Goal: Task Accomplishment & Management: Manage account settings

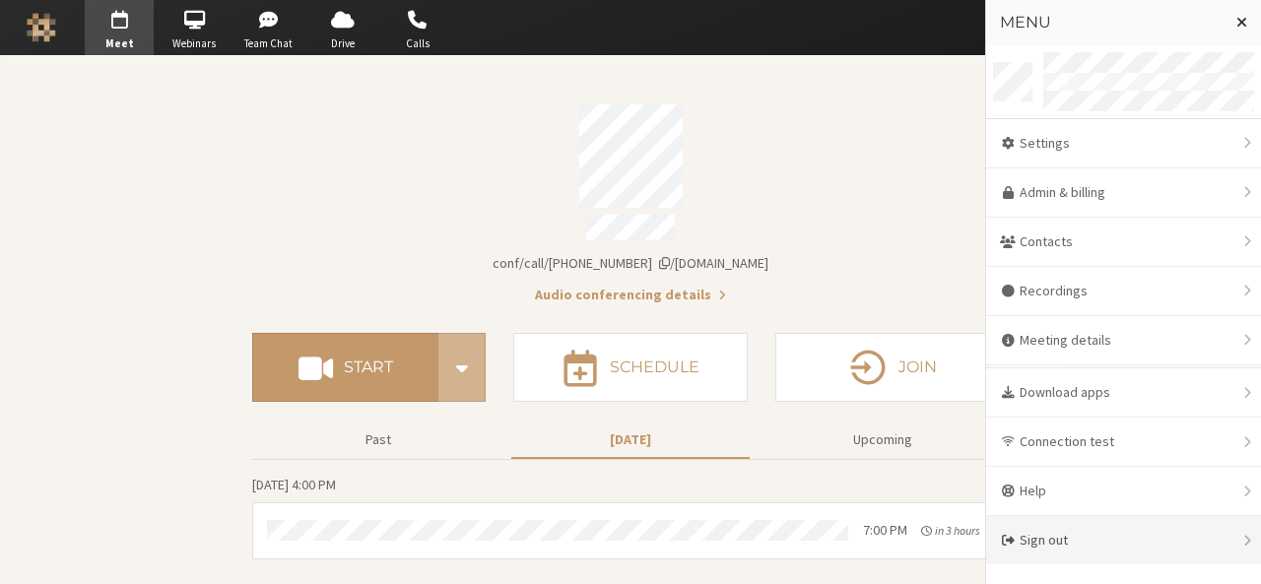
click at [1169, 551] on div "Sign out" at bounding box center [1123, 540] width 275 height 48
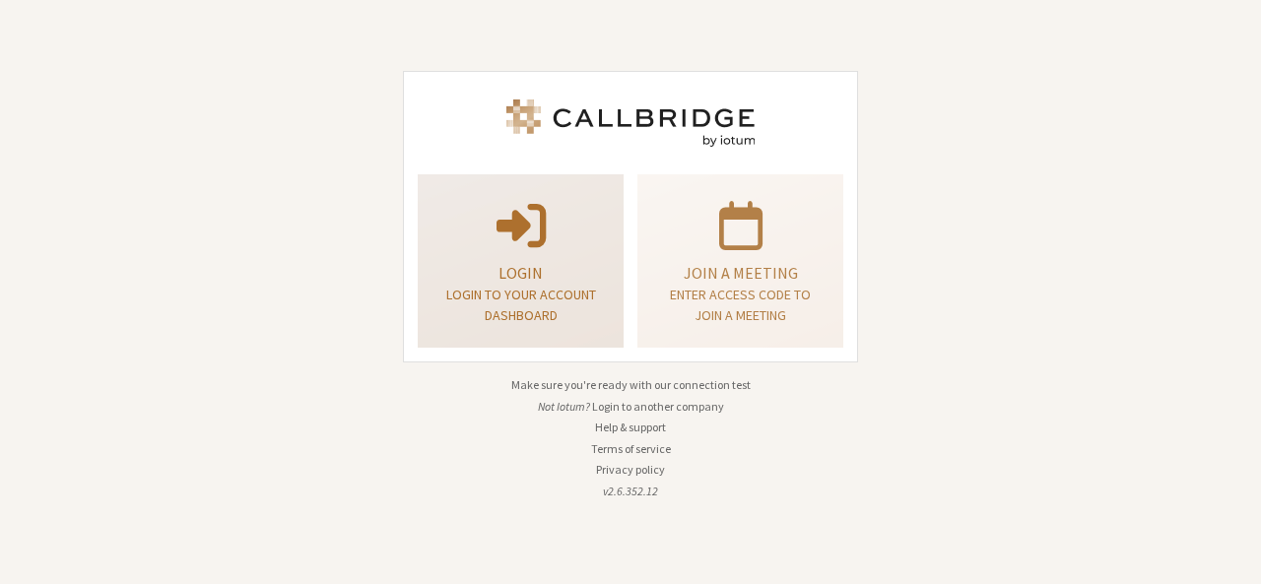
click at [585, 255] on div "Login Login to your account dashboard" at bounding box center [520, 261] width 184 height 159
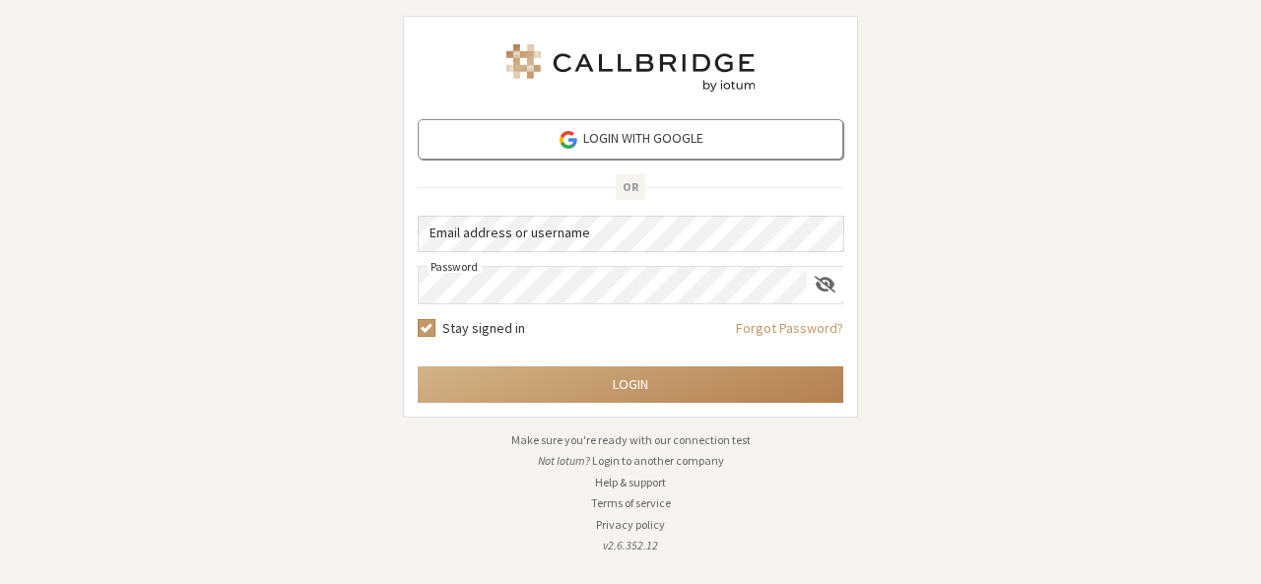
click at [655, 462] on button "Login to another company" at bounding box center [658, 461] width 132 height 18
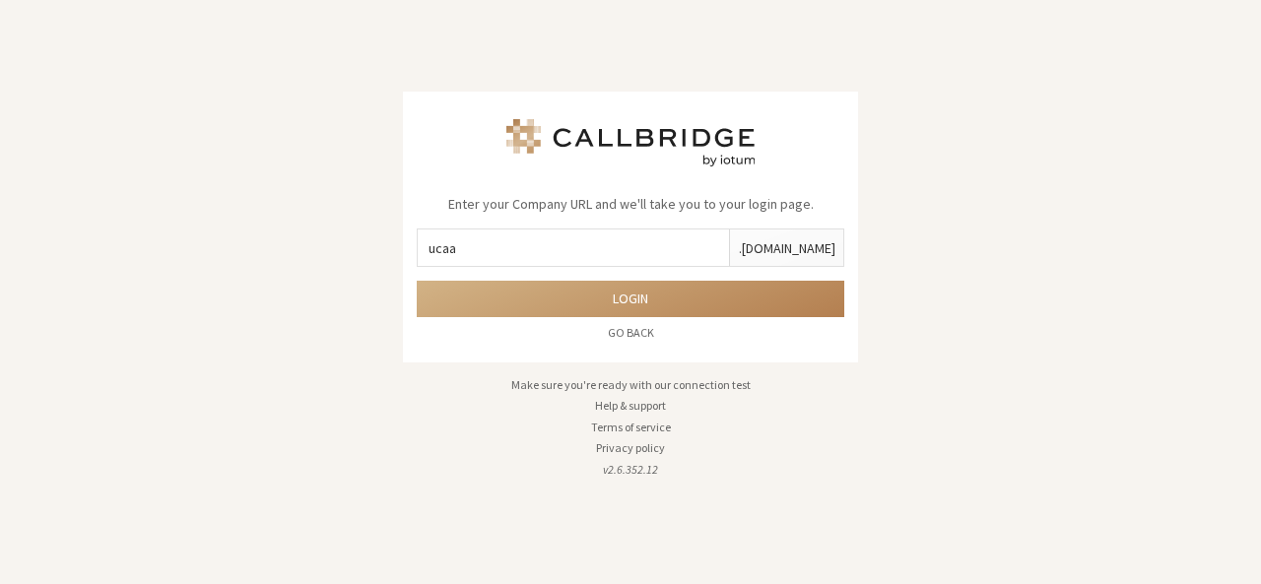
type input "ucaas-tech"
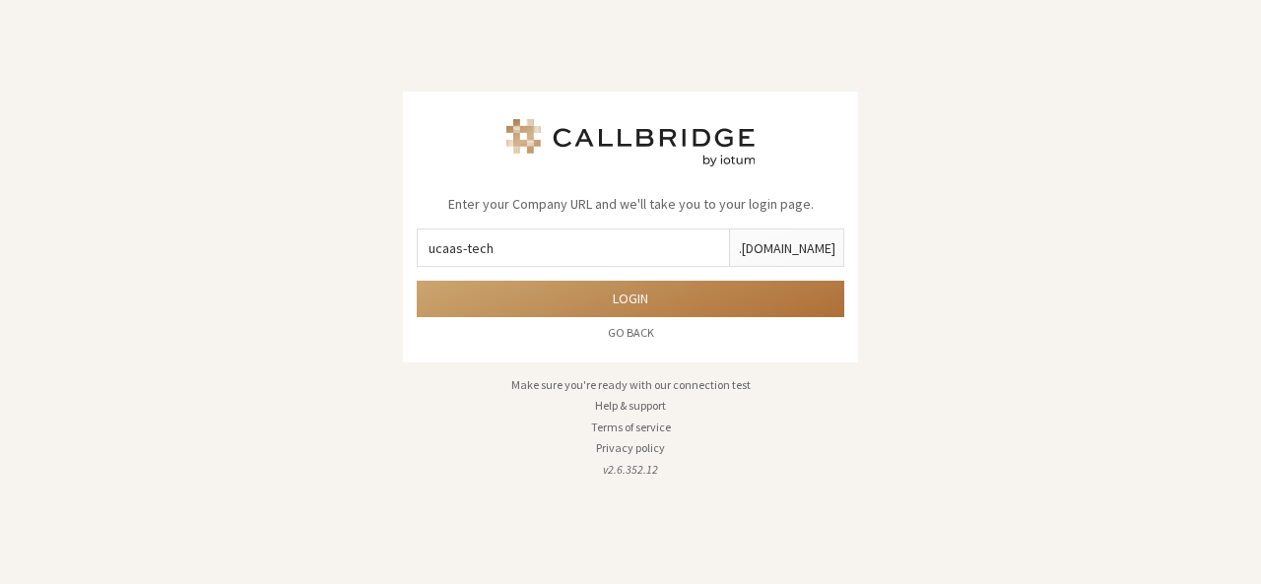
click at [598, 307] on button "Login" at bounding box center [631, 299] width 428 height 36
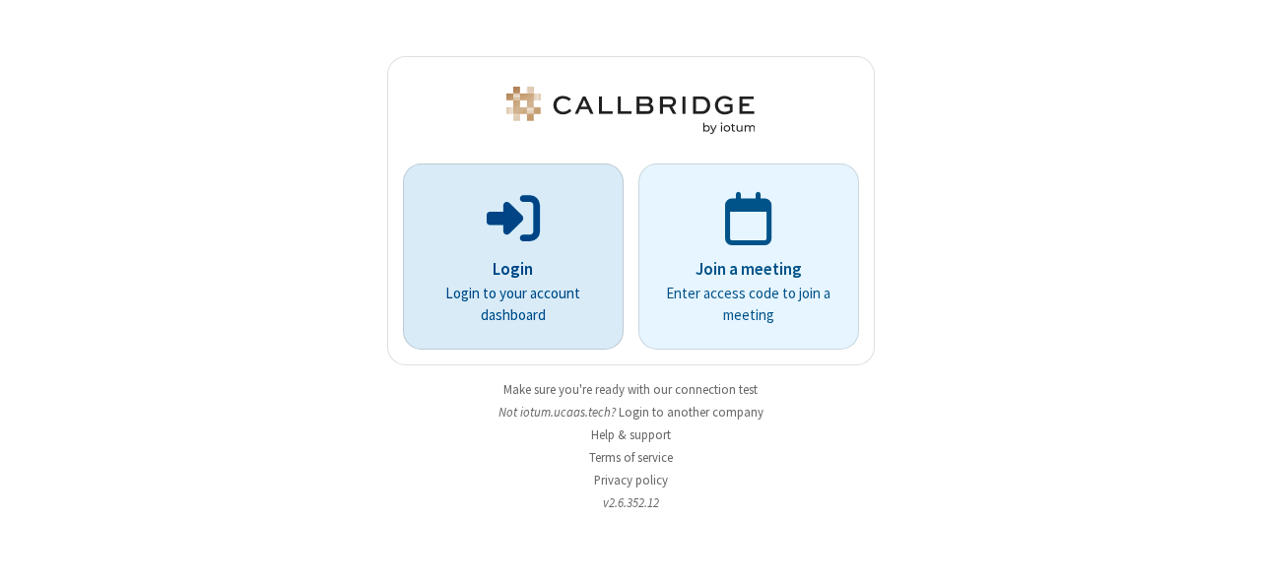
click at [562, 198] on p at bounding box center [512, 216] width 165 height 59
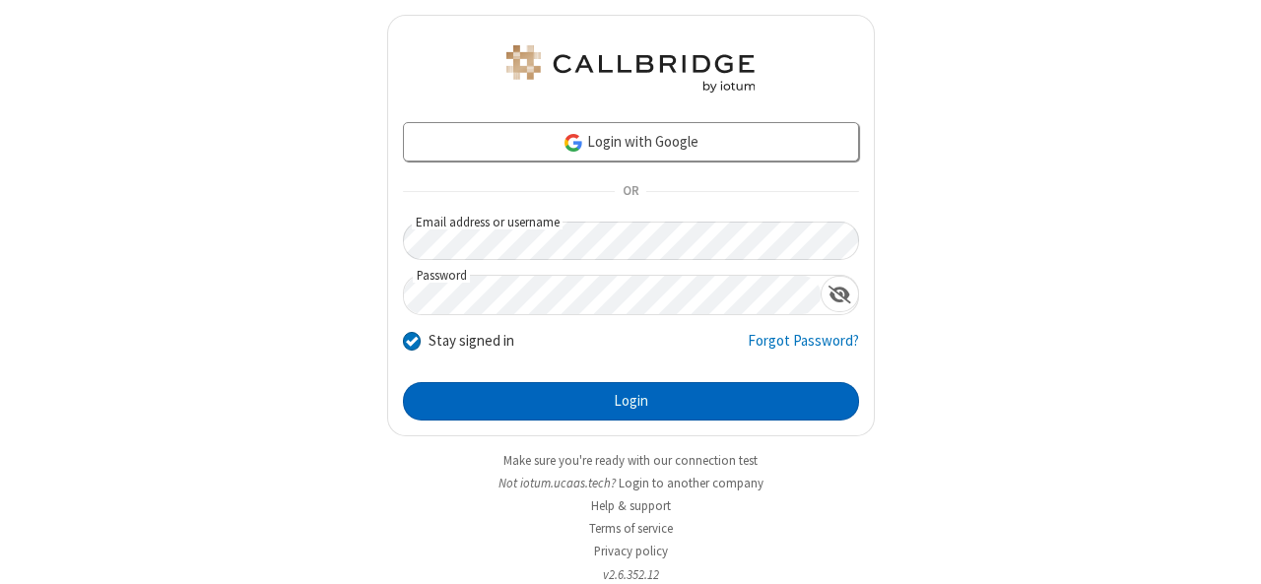
click at [618, 387] on button "Login" at bounding box center [631, 401] width 456 height 39
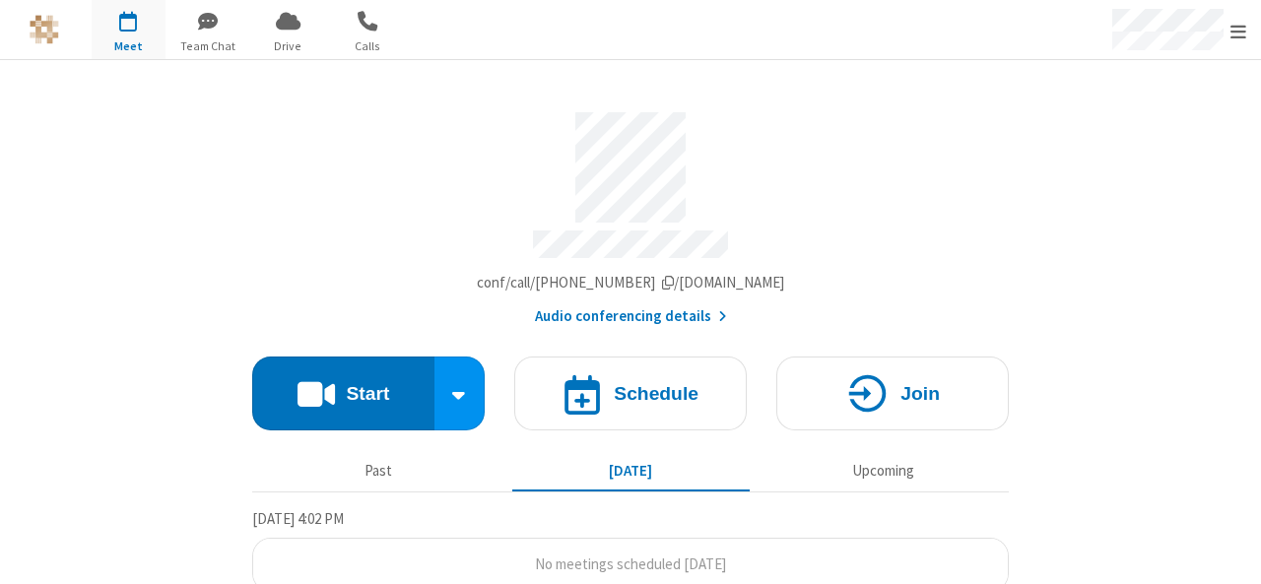
scroll to position [14, 0]
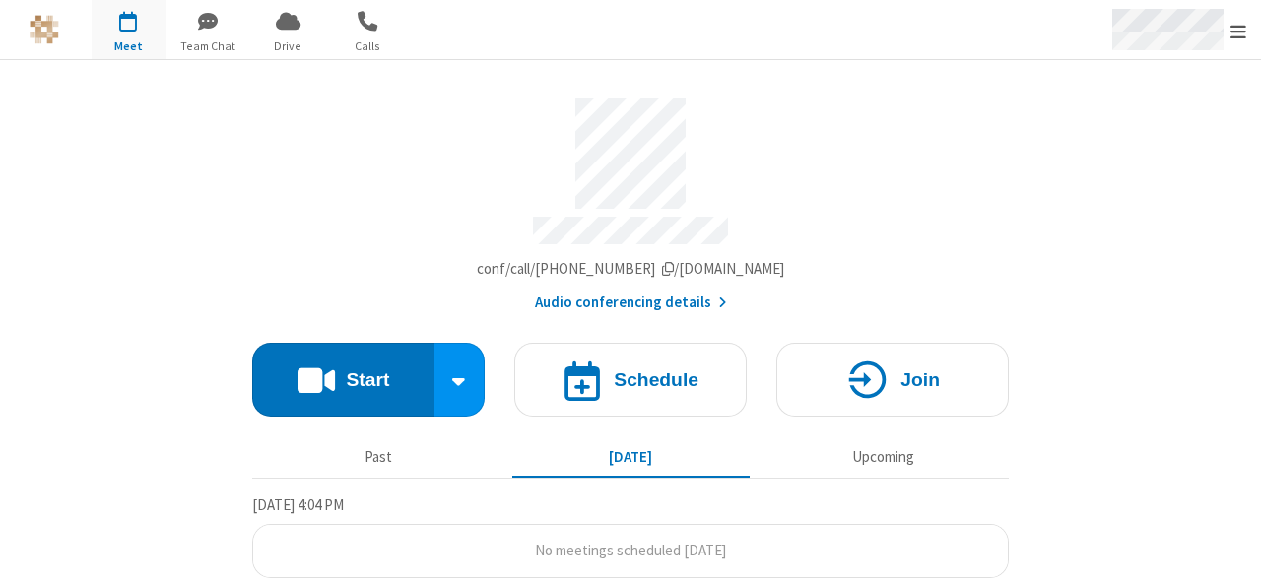
click at [1231, 34] on span "Open menu" at bounding box center [1238, 32] width 16 height 20
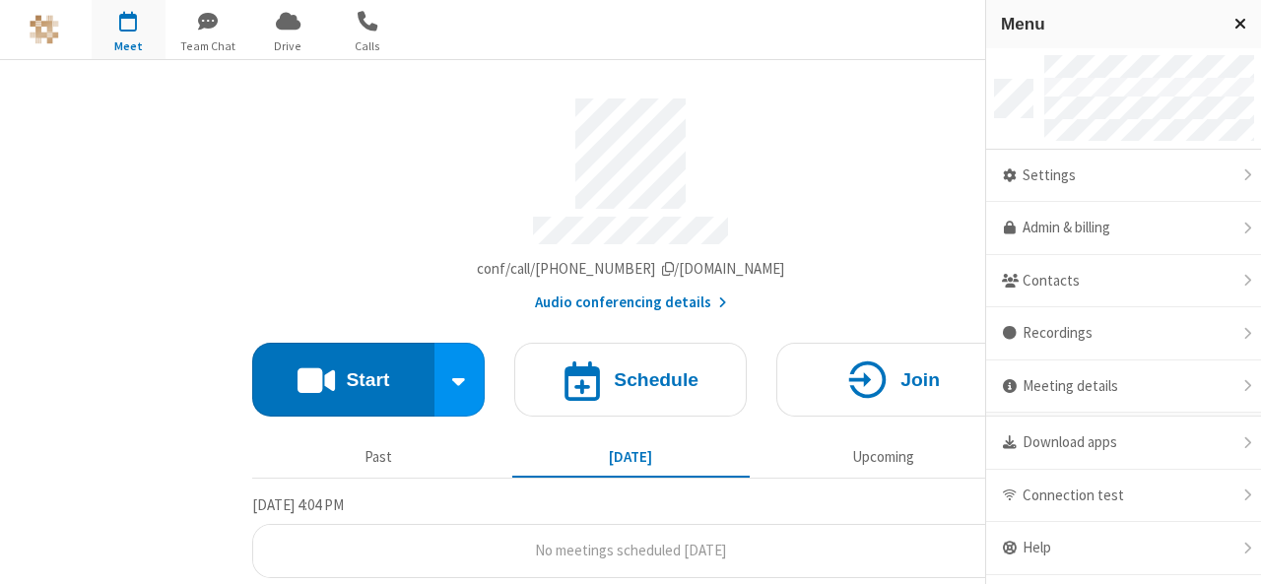
click at [1231, 34] on button "Close menu" at bounding box center [1239, 24] width 41 height 48
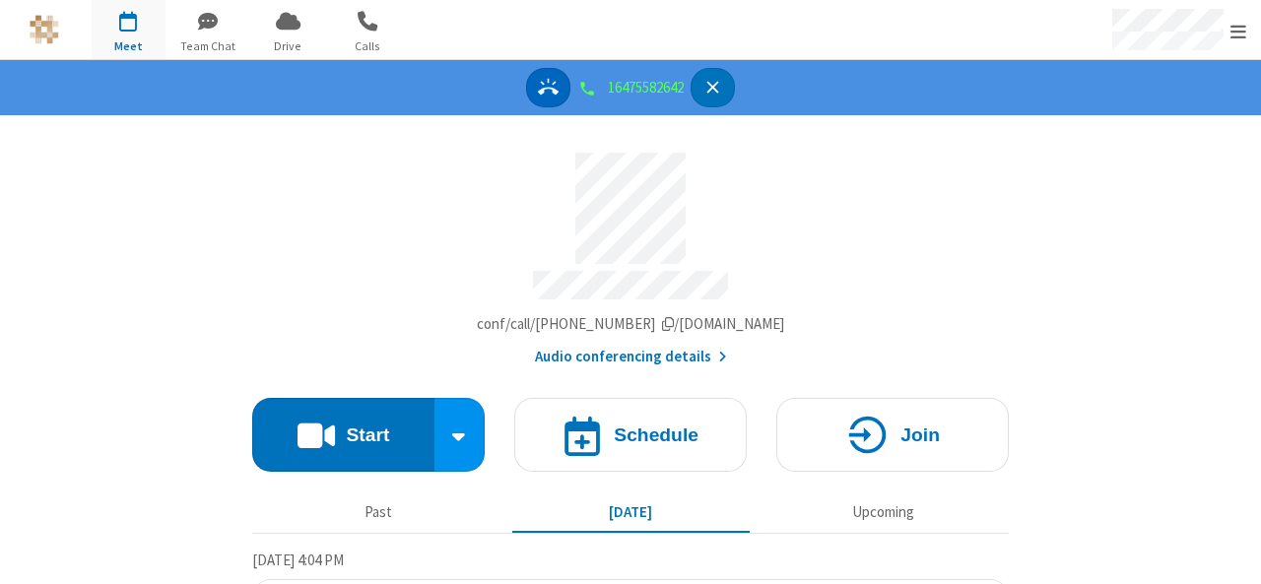
click at [544, 88] on icon "Answer" at bounding box center [548, 87] width 21 height 17
click at [740, 88] on icon "Hangup" at bounding box center [733, 87] width 21 height 21
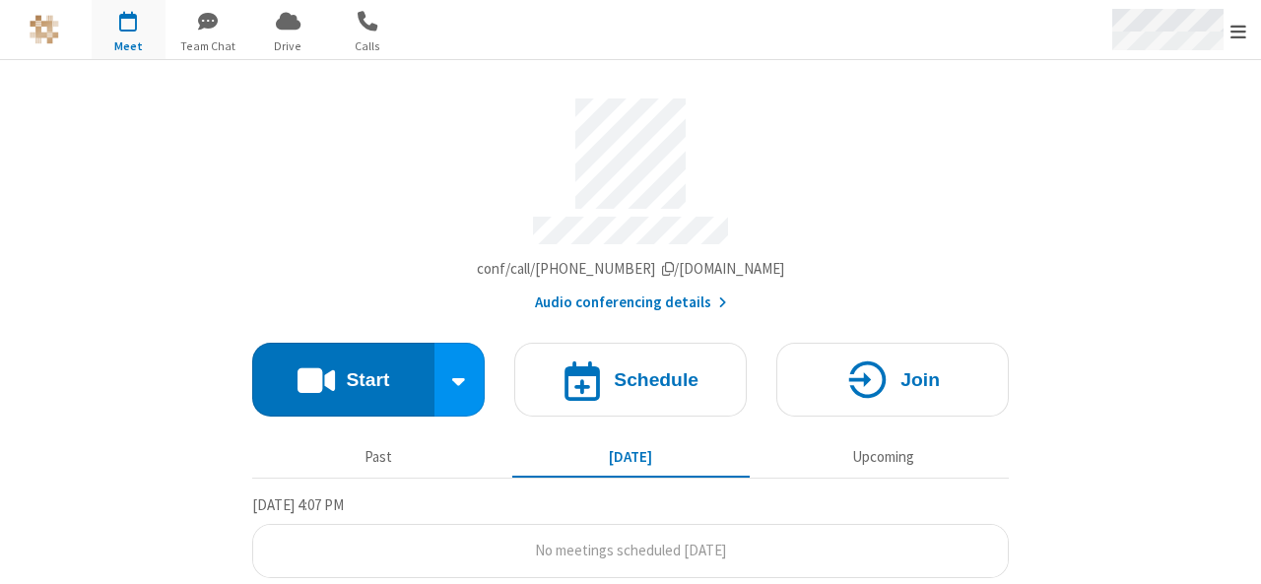
click at [1227, 52] on div "Open menu" at bounding box center [1176, 29] width 167 height 59
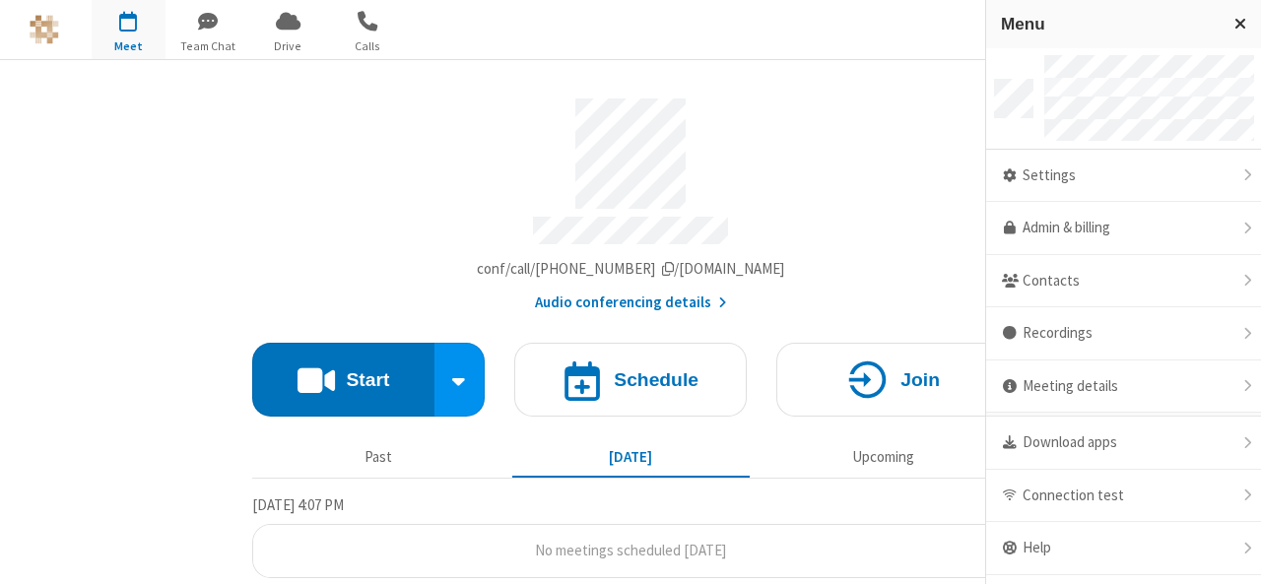
scroll to position [38, 0]
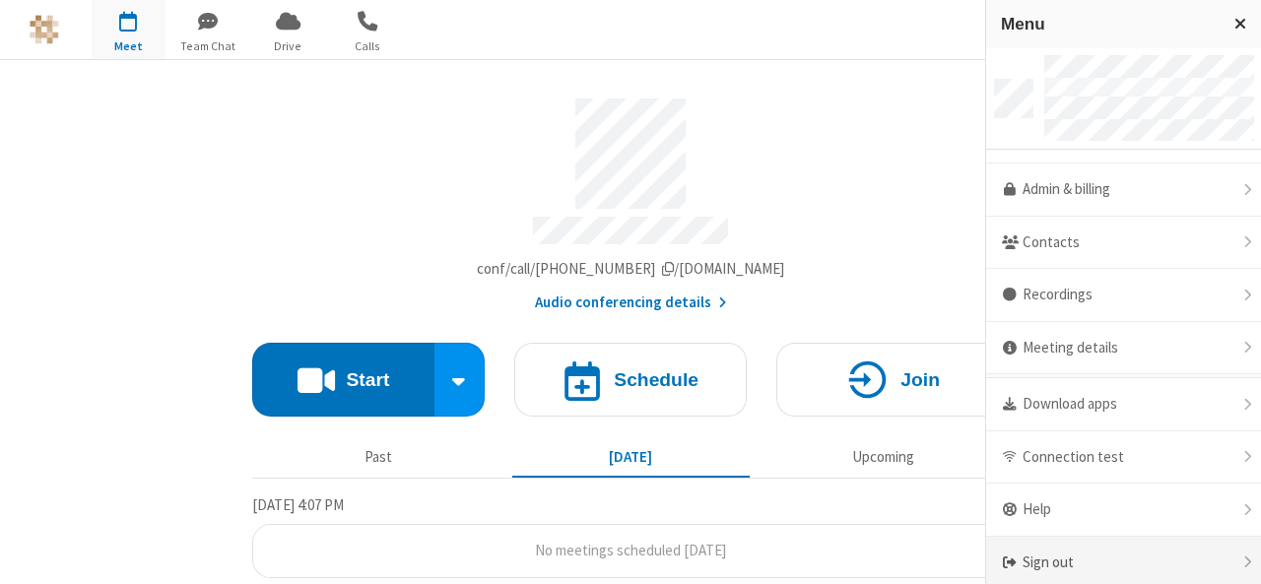
click at [1084, 549] on div "Sign out" at bounding box center [1123, 563] width 275 height 52
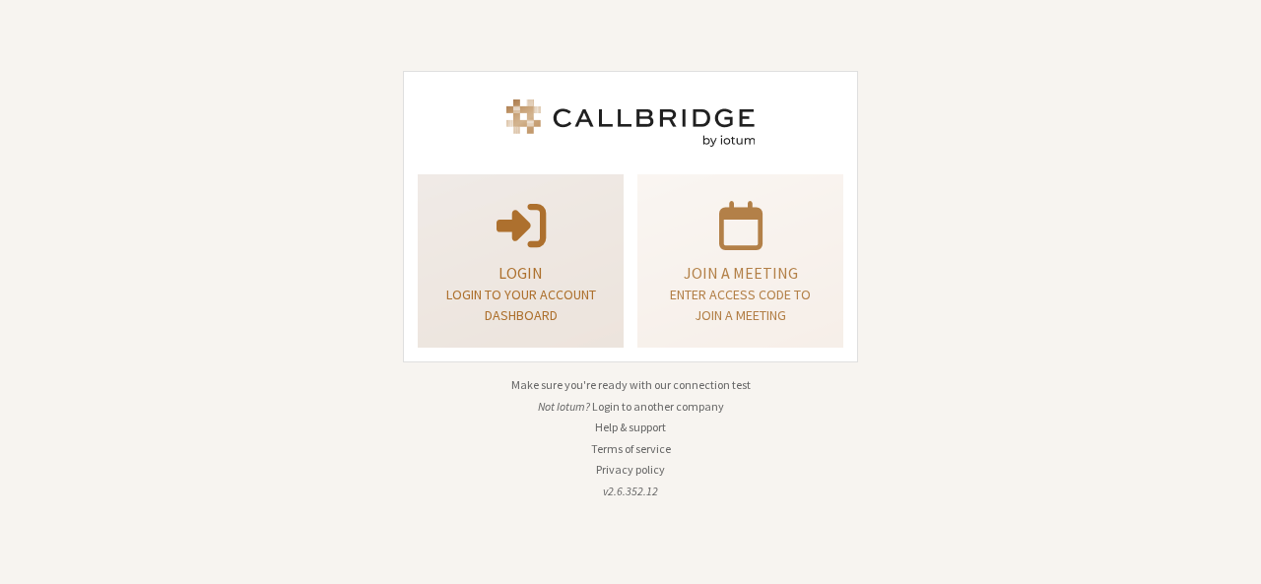
click at [552, 313] on p "Login to your account dashboard" at bounding box center [520, 305] width 157 height 41
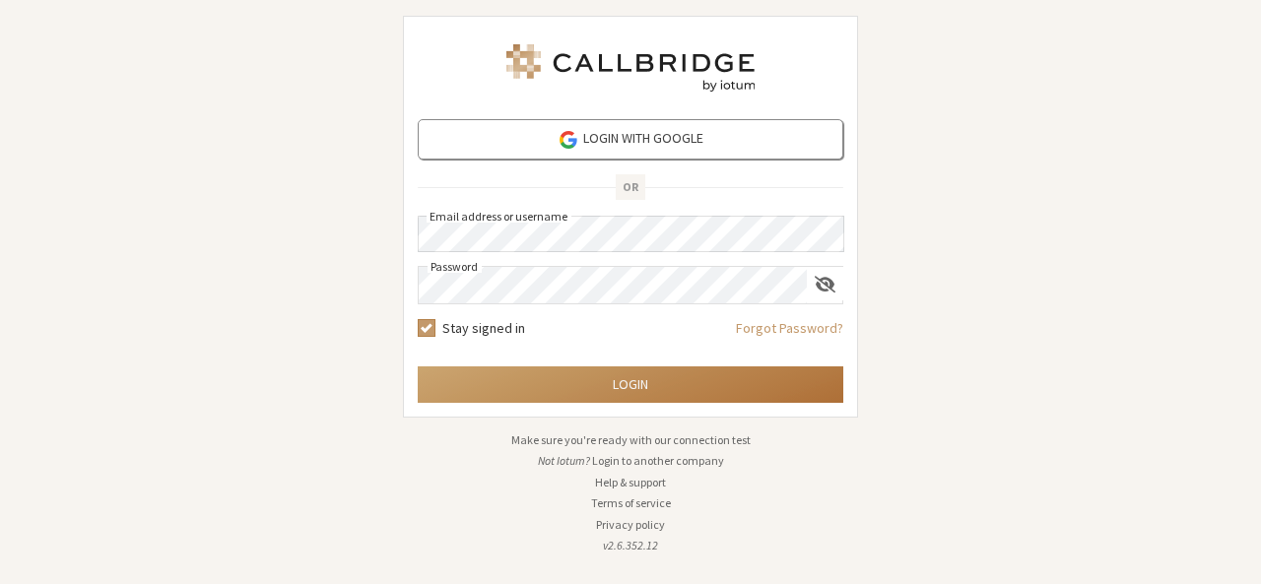
click at [628, 387] on button "Login" at bounding box center [631, 384] width 426 height 36
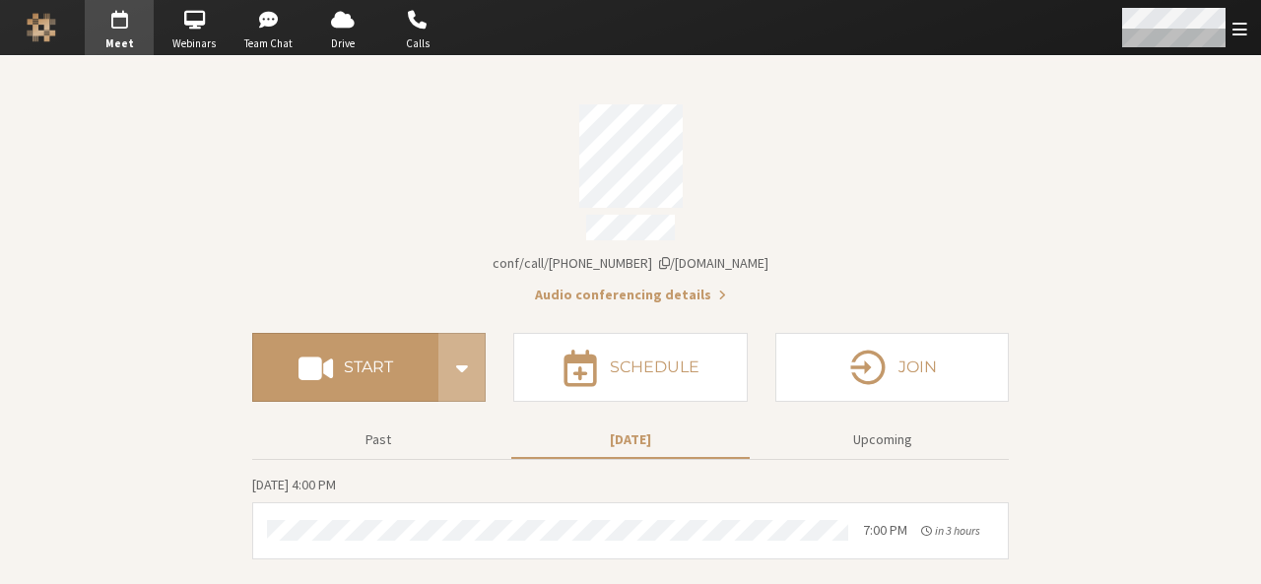
click at [1241, 28] on span "Open menu" at bounding box center [1239, 29] width 15 height 19
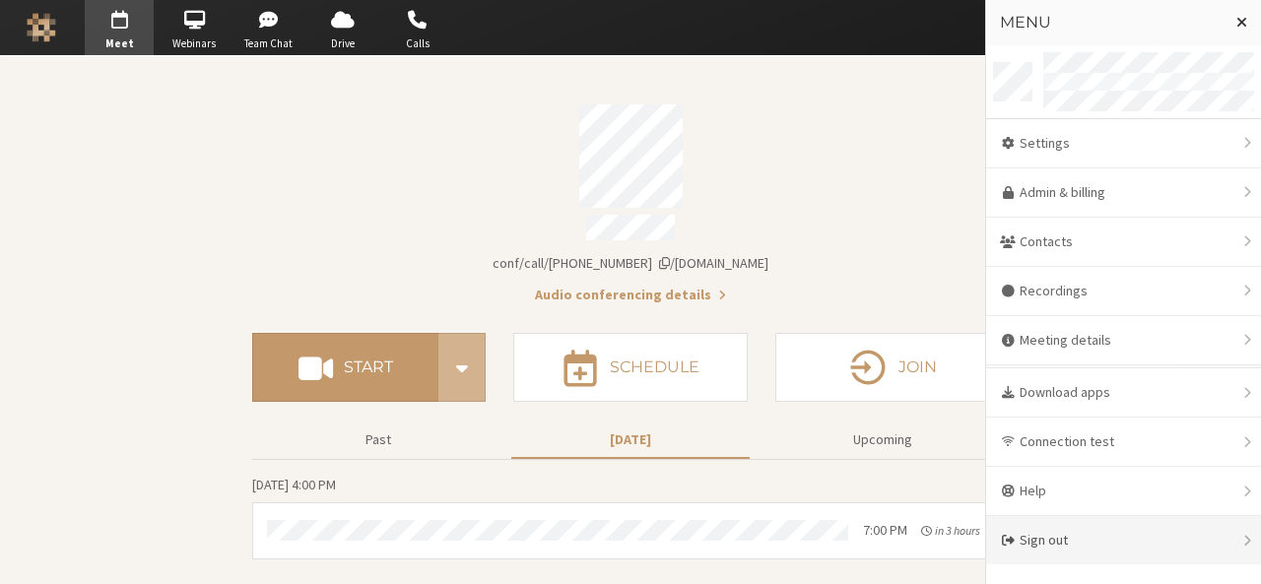
click at [1080, 540] on div "Sign out" at bounding box center [1123, 540] width 275 height 48
